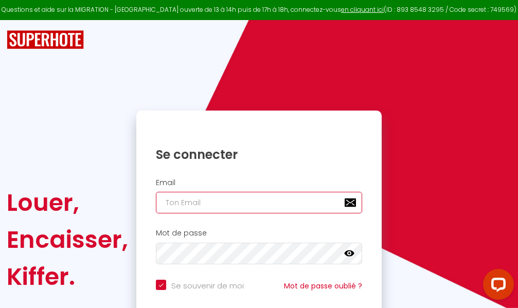
click at [261, 202] on input "email" at bounding box center [259, 203] width 206 height 22
type input "m"
checkbox input "true"
type input "ma"
checkbox input "true"
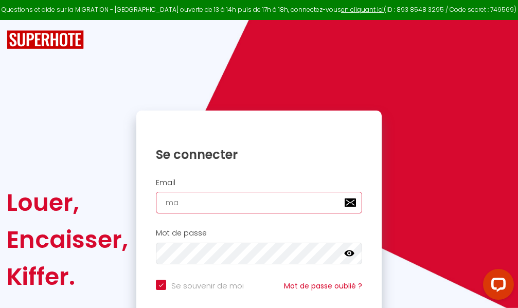
type input "mar"
checkbox input "true"
type input "marc"
checkbox input "true"
type input "marcd"
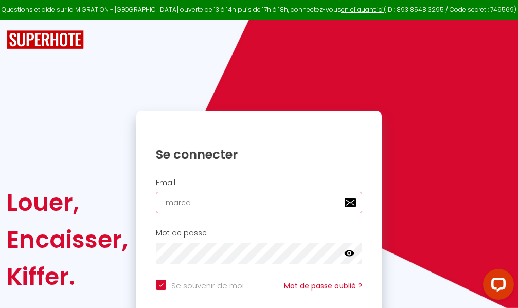
checkbox input "true"
type input "marcdp"
checkbox input "true"
type input "marcdpo"
checkbox input "true"
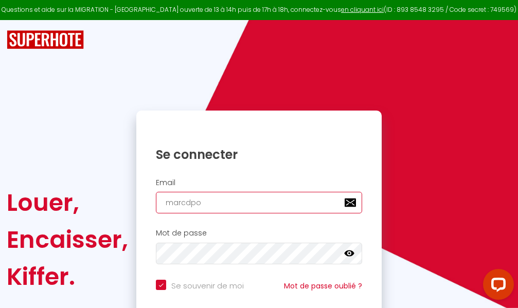
type input "marcdpoz"
checkbox input "true"
type input "marcdpoz."
checkbox input "true"
type input "marcdpoz.l"
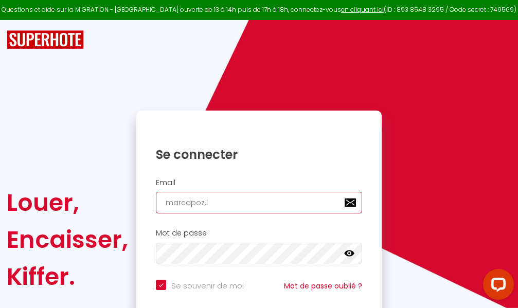
checkbox input "true"
type input "marcdpoz.lo"
checkbox input "true"
type input "marcdpoz.loc"
checkbox input "true"
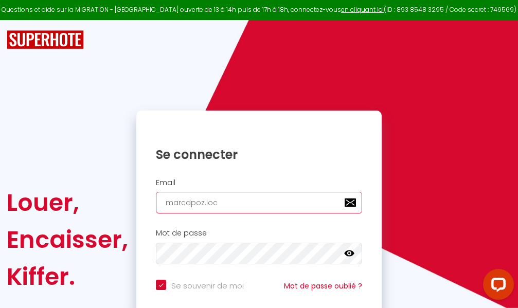
type input "marcdpoz.loca"
checkbox input "true"
type input "marcdpoz.locat"
checkbox input "true"
type input "marcdpoz.locati"
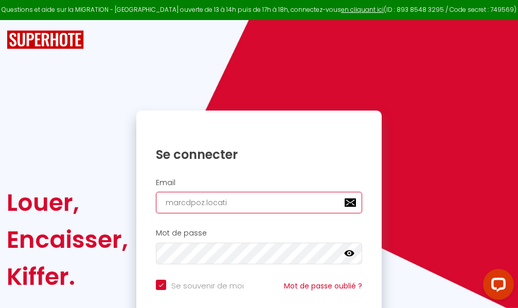
checkbox input "true"
type input "marcdpoz.locatio"
checkbox input "true"
type input "marcdpoz.location"
checkbox input "true"
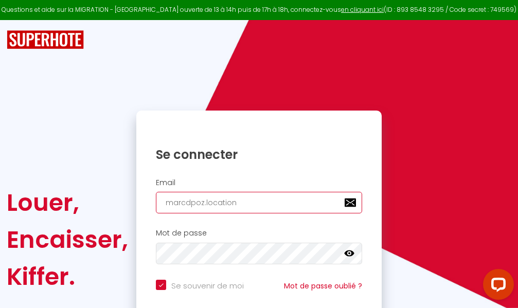
type input "marcdpoz.location@"
checkbox input "true"
type input "marcdpoz.location@g"
checkbox input "true"
type input "marcdpoz.location@gm"
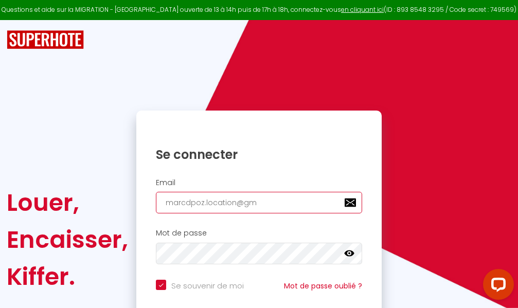
checkbox input "true"
type input "marcdpoz.location@gma"
checkbox input "true"
type input "marcdpoz.location@gmai"
checkbox input "true"
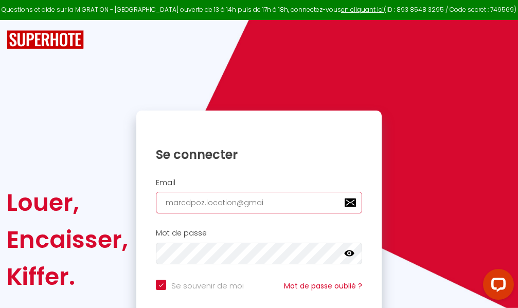
type input "[EMAIL_ADDRESS]"
checkbox input "true"
type input "[EMAIL_ADDRESS]."
checkbox input "true"
type input "marcdpoz.location@gmail.c"
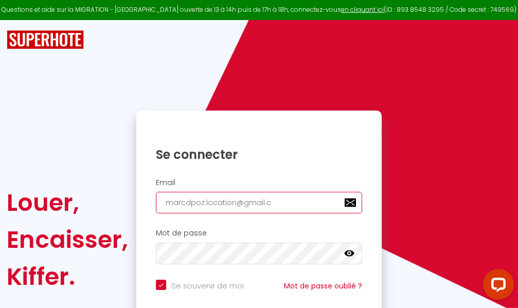
checkbox input "true"
type input "[EMAIL_ADDRESS][DOMAIN_NAME]"
checkbox input "true"
type input "[EMAIL_ADDRESS][DOMAIN_NAME]"
checkbox input "true"
